Goal: Task Accomplishment & Management: Use online tool/utility

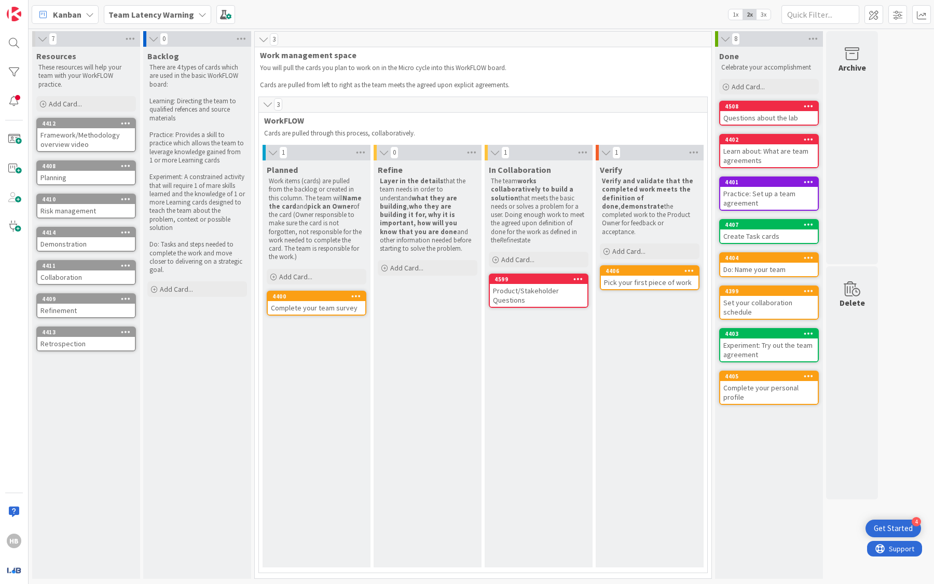
click at [166, 18] on b "Team Latency Warning" at bounding box center [151, 14] width 86 height 10
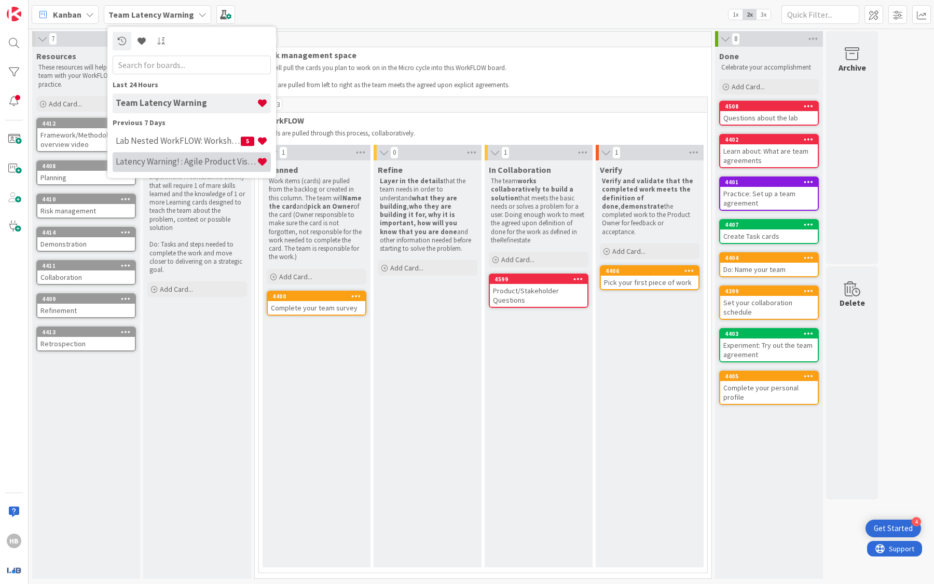
click at [176, 155] on div "Latency Warning! : Agile Product Vision" at bounding box center [192, 162] width 158 height 20
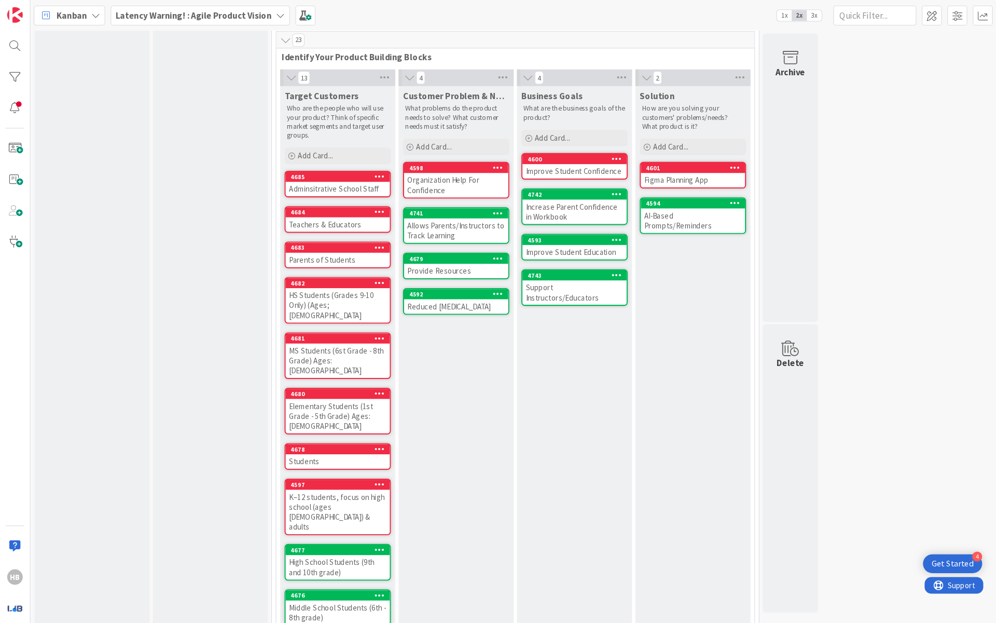
scroll to position [276, 0]
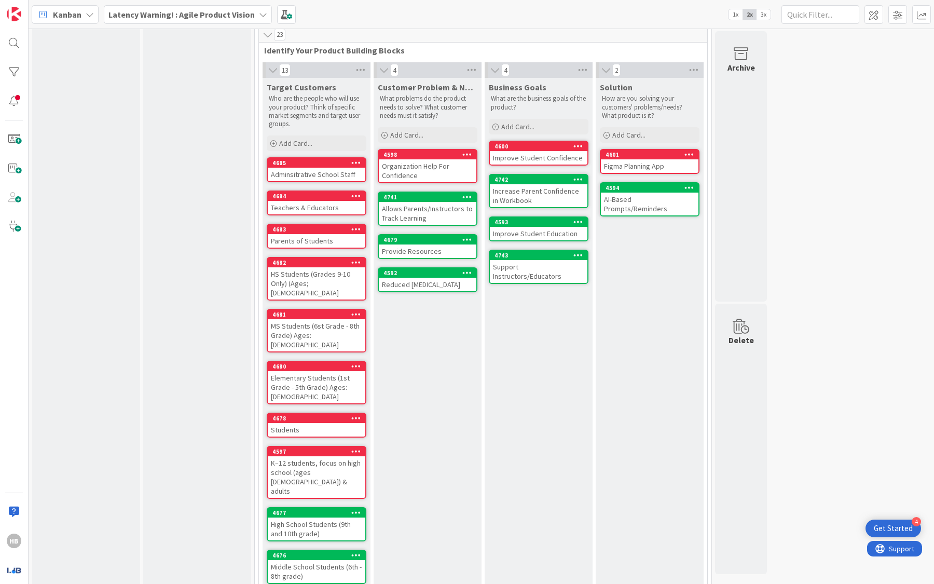
click at [589, 302] on div "4 PM support content Add Card... 4586 Responsibilities & Skill 4588 Product Vis…" at bounding box center [482, 195] width 902 height 878
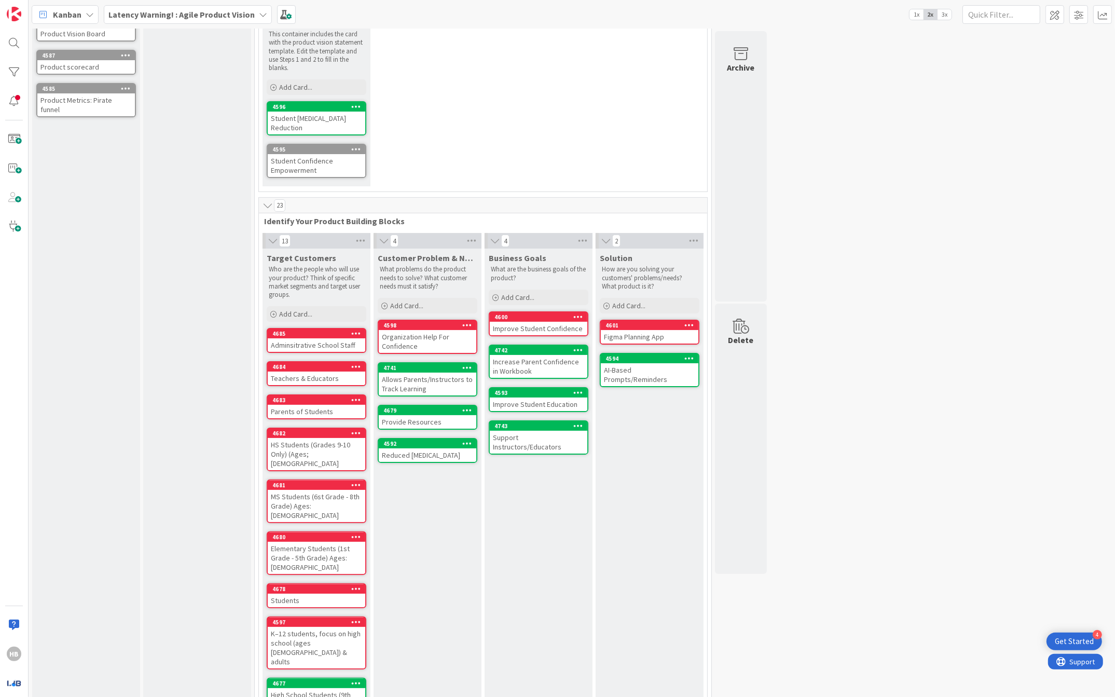
scroll to position [158, 0]
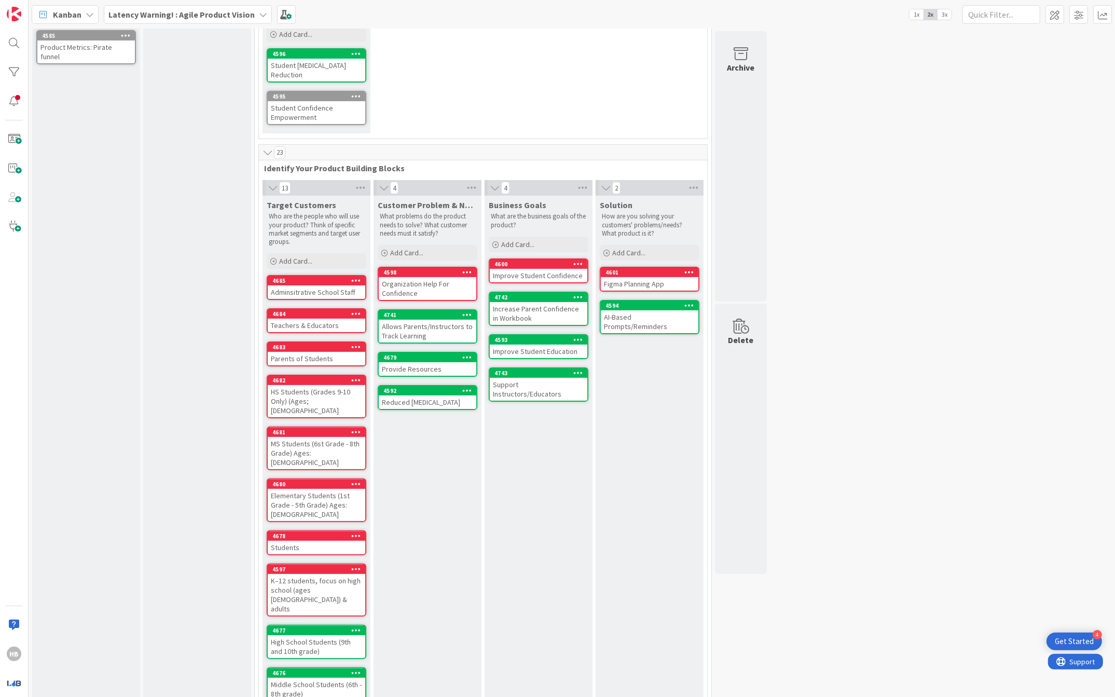
click at [589, 312] on div "AI-Based Prompts/Reminders" at bounding box center [650, 321] width 98 height 23
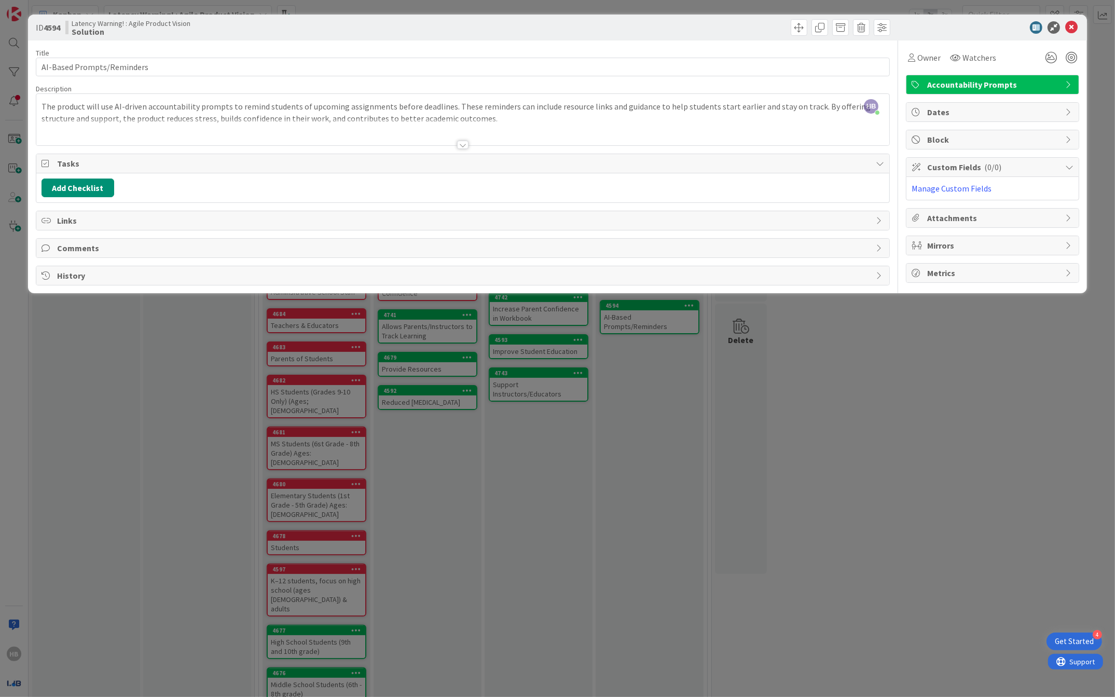
click at [431, 134] on div at bounding box center [463, 132] width 854 height 26
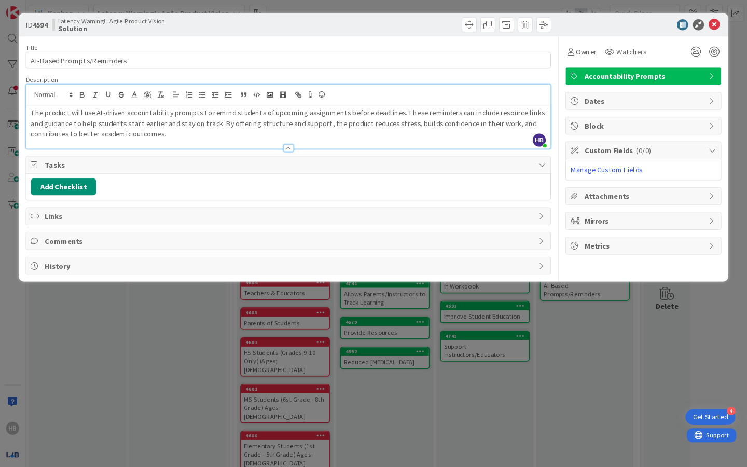
scroll to position [158, 0]
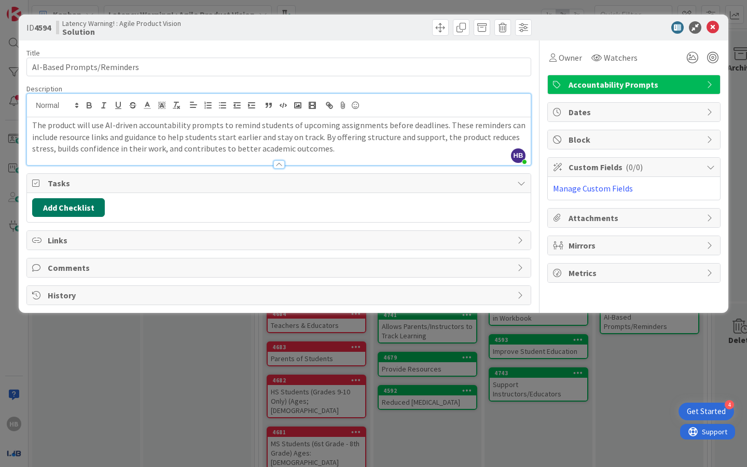
click at [92, 206] on button "Add Checklist" at bounding box center [68, 207] width 73 height 19
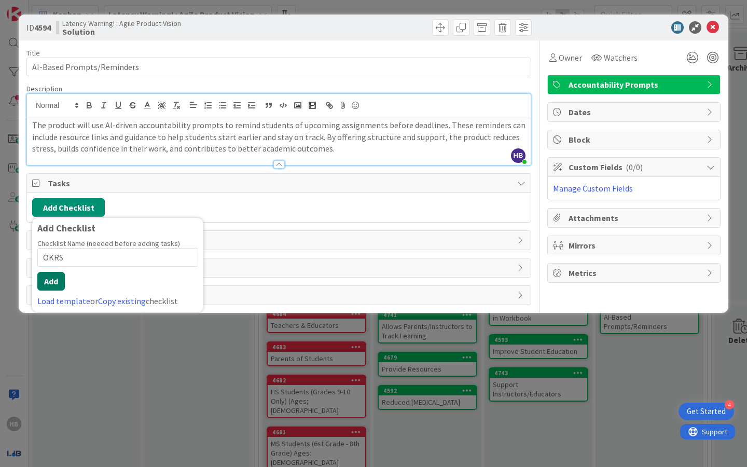
type input "OKRS"
click at [54, 282] on button "Add" at bounding box center [51, 281] width 28 height 19
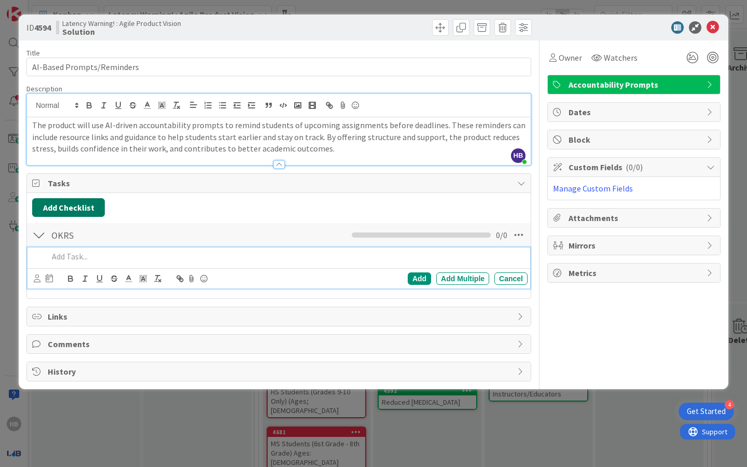
click at [71, 210] on button "Add Checklist" at bounding box center [68, 207] width 73 height 19
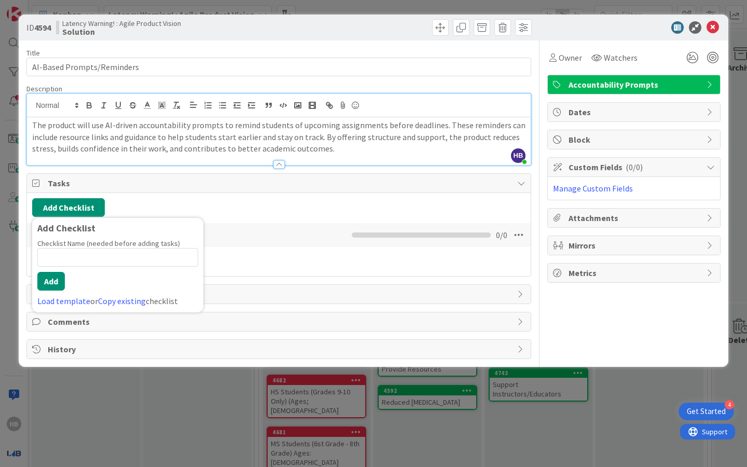
click at [162, 254] on input at bounding box center [117, 257] width 161 height 19
type input "Experiments Running"
click at [55, 284] on button "Add" at bounding box center [51, 281] width 28 height 19
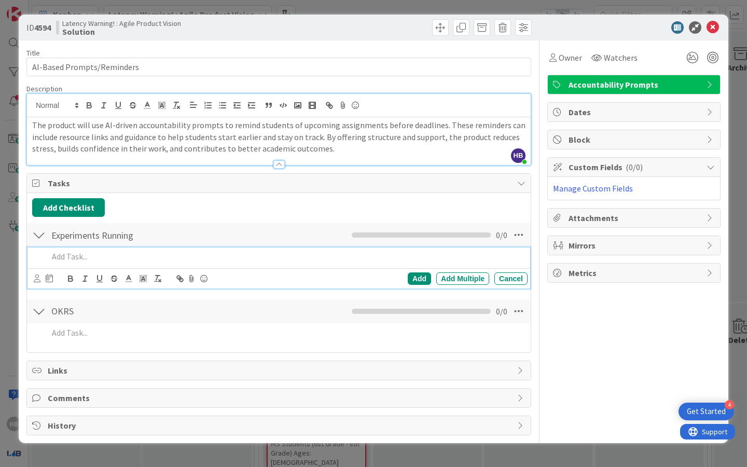
click at [119, 260] on p at bounding box center [285, 257] width 475 height 12
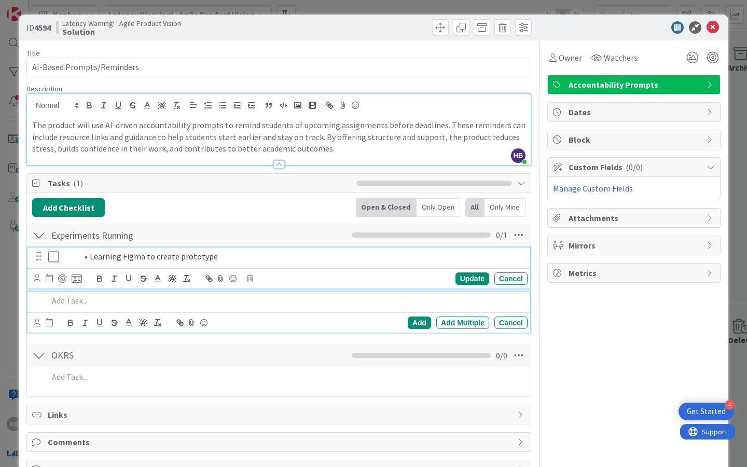
click at [221, 258] on li "Learning Figma to create prototype" at bounding box center [300, 257] width 446 height 12
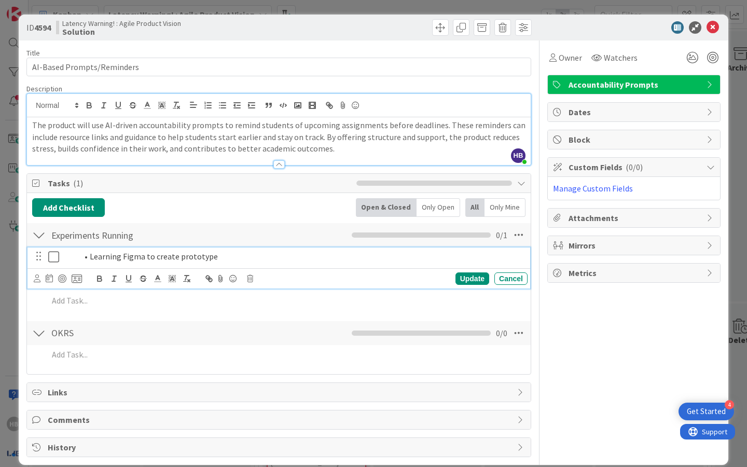
click at [90, 256] on li "Learning Figma to create prototype" at bounding box center [300, 257] width 446 height 12
click at [259, 269] on div "Update Cancel" at bounding box center [279, 278] width 503 height 20
click at [280, 264] on div "Learning Figma to create prototype" at bounding box center [294, 257] width 467 height 18
click at [303, 272] on div "Update Cancel" at bounding box center [281, 278] width 494 height 15
click at [283, 239] on div "Experiments Running Checklist Name 19 / 64 Experiments Running 0 / 1" at bounding box center [279, 235] width 504 height 24
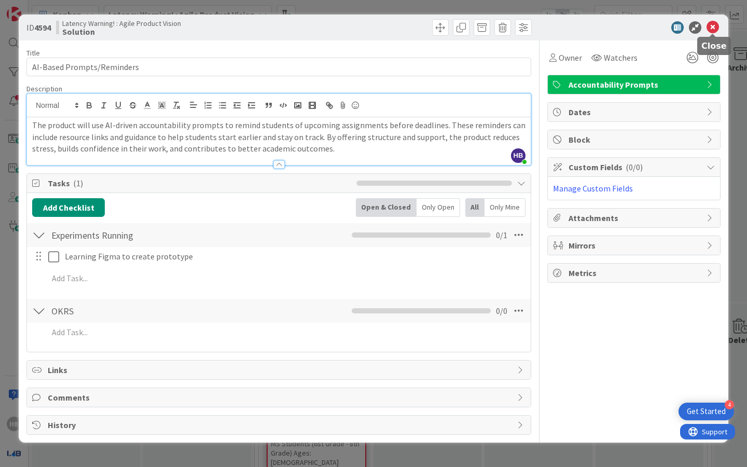
click at [589, 25] on icon at bounding box center [713, 27] width 12 height 12
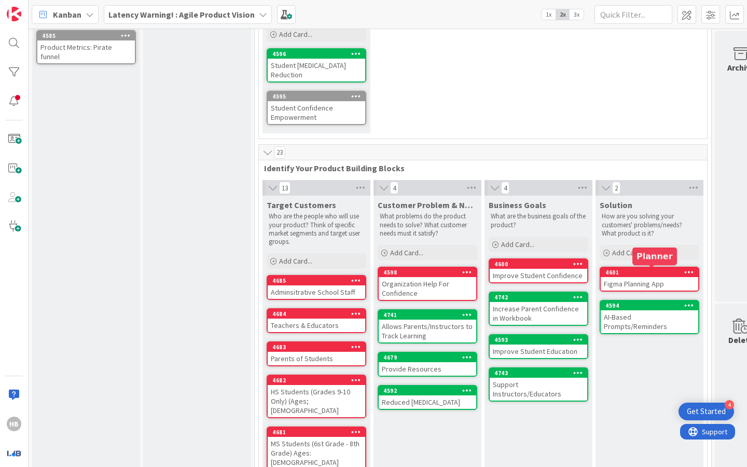
click at [589, 278] on div "Figma Planning App" at bounding box center [650, 283] width 98 height 13
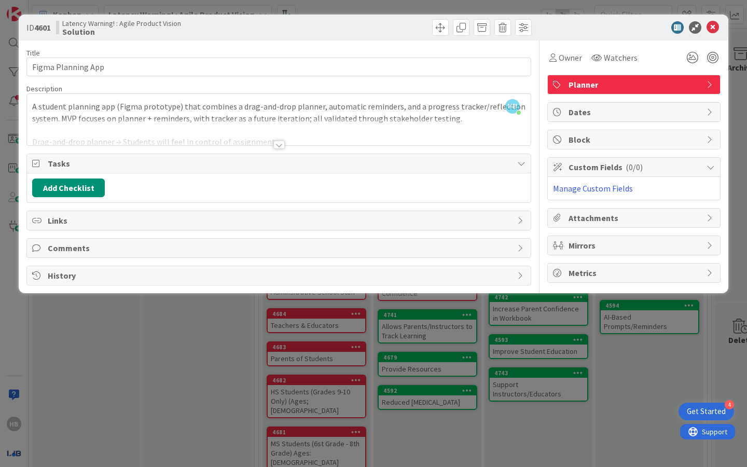
click at [63, 249] on span "Comments" at bounding box center [280, 248] width 465 height 12
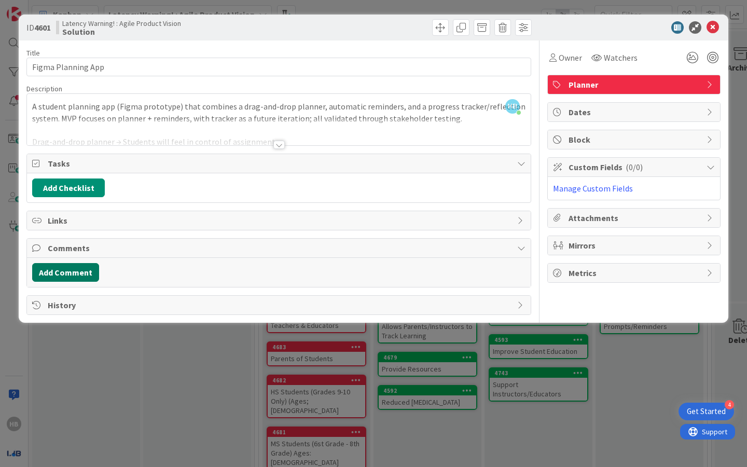
click at [67, 276] on button "Add Comment" at bounding box center [65, 272] width 67 height 19
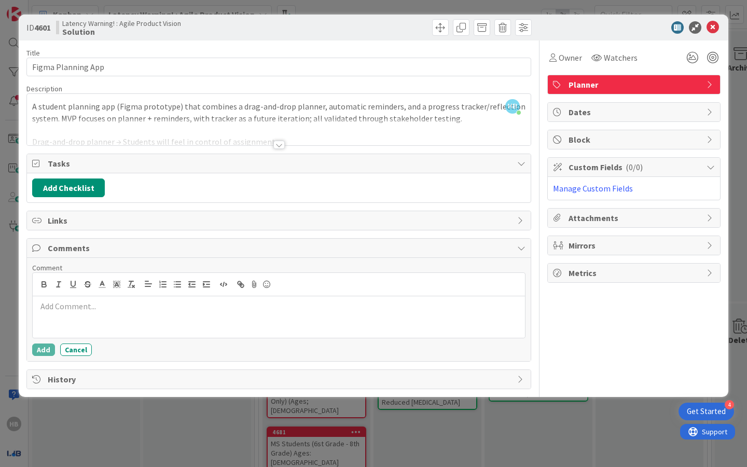
click at [95, 308] on p at bounding box center [279, 307] width 484 height 12
click at [84, 347] on button "Cancel" at bounding box center [76, 350] width 32 height 12
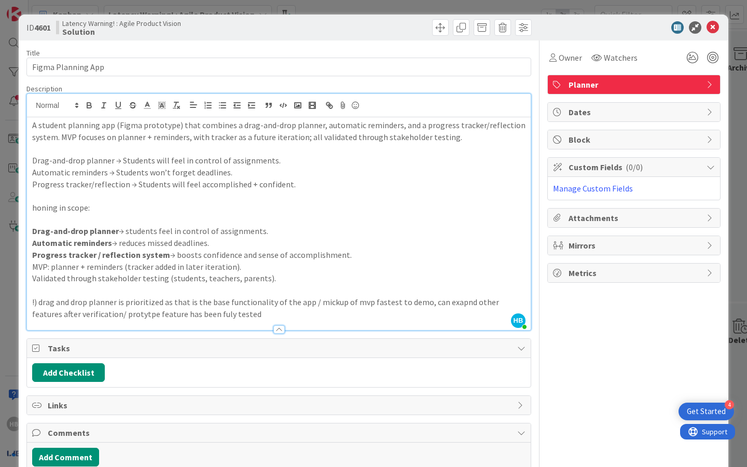
click at [363, 115] on div "[PERSON_NAME] joined 2 m ago A student planning app (Figma prototype) that comb…" at bounding box center [279, 212] width 504 height 236
click at [589, 27] on icon at bounding box center [713, 27] width 12 height 12
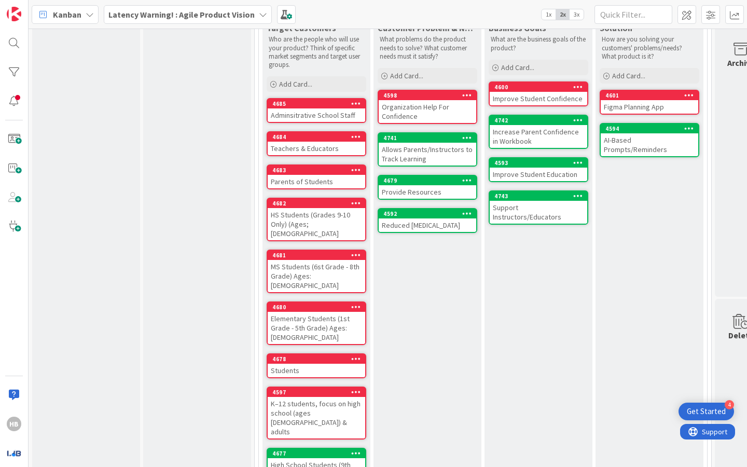
scroll to position [321, 0]
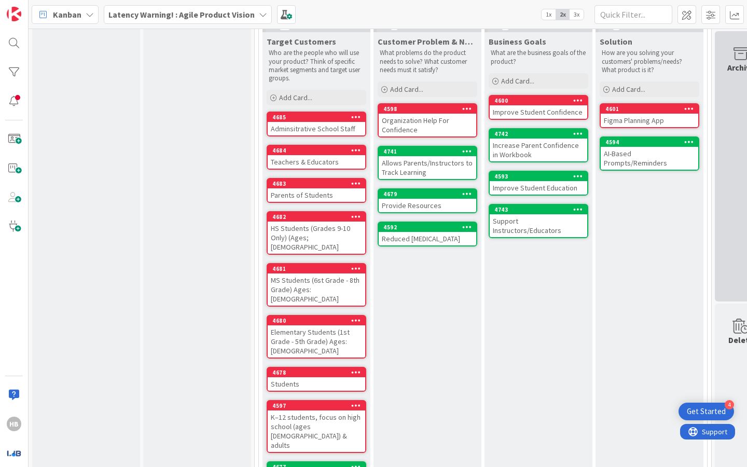
click at [589, 220] on div "Archive" at bounding box center [741, 166] width 52 height 270
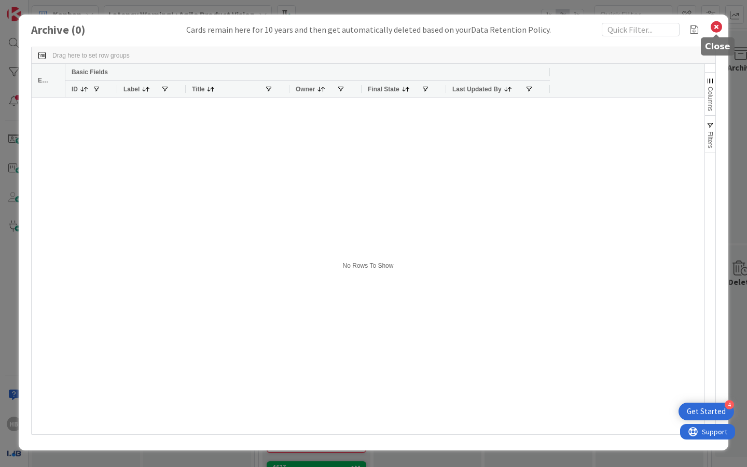
click at [589, 24] on icon at bounding box center [716, 27] width 13 height 15
